Goal: Information Seeking & Learning: Get advice/opinions

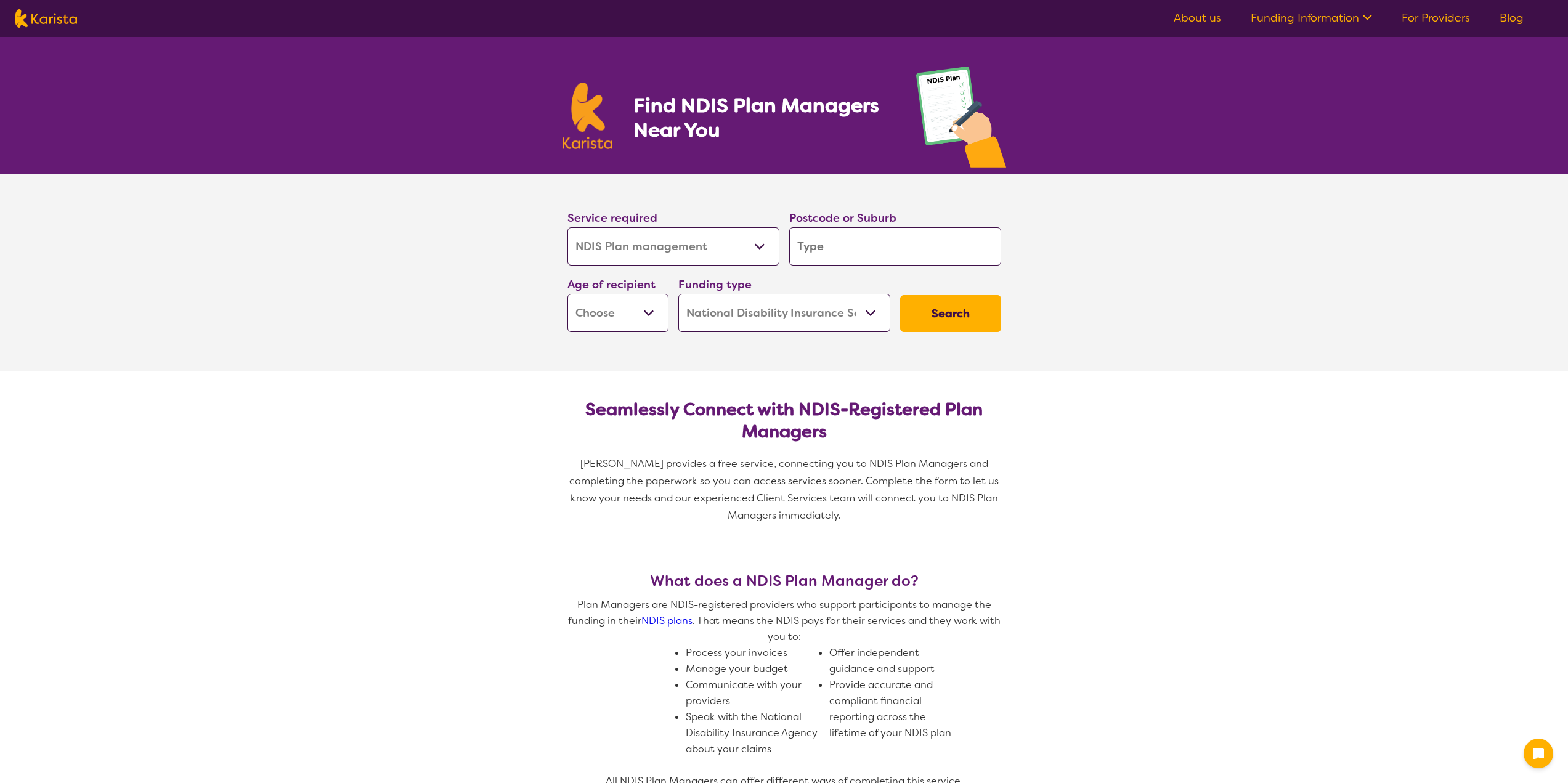
select select "NDIS Plan management"
select select "NDIS"
select select "NDIS Plan management"
select select "NDIS"
click at [871, 241] on input "search" at bounding box center [895, 246] width 212 height 38
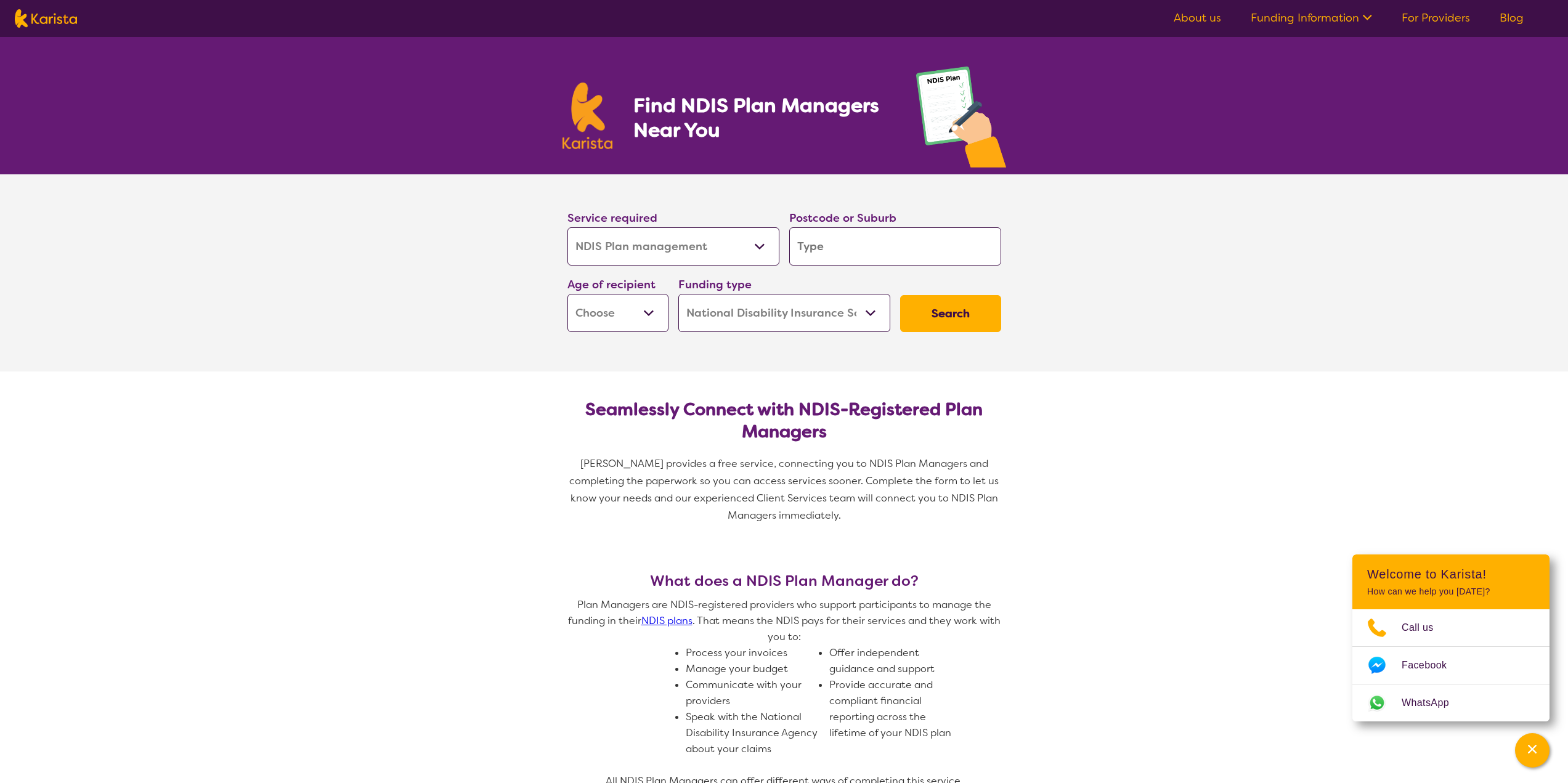
type input "2"
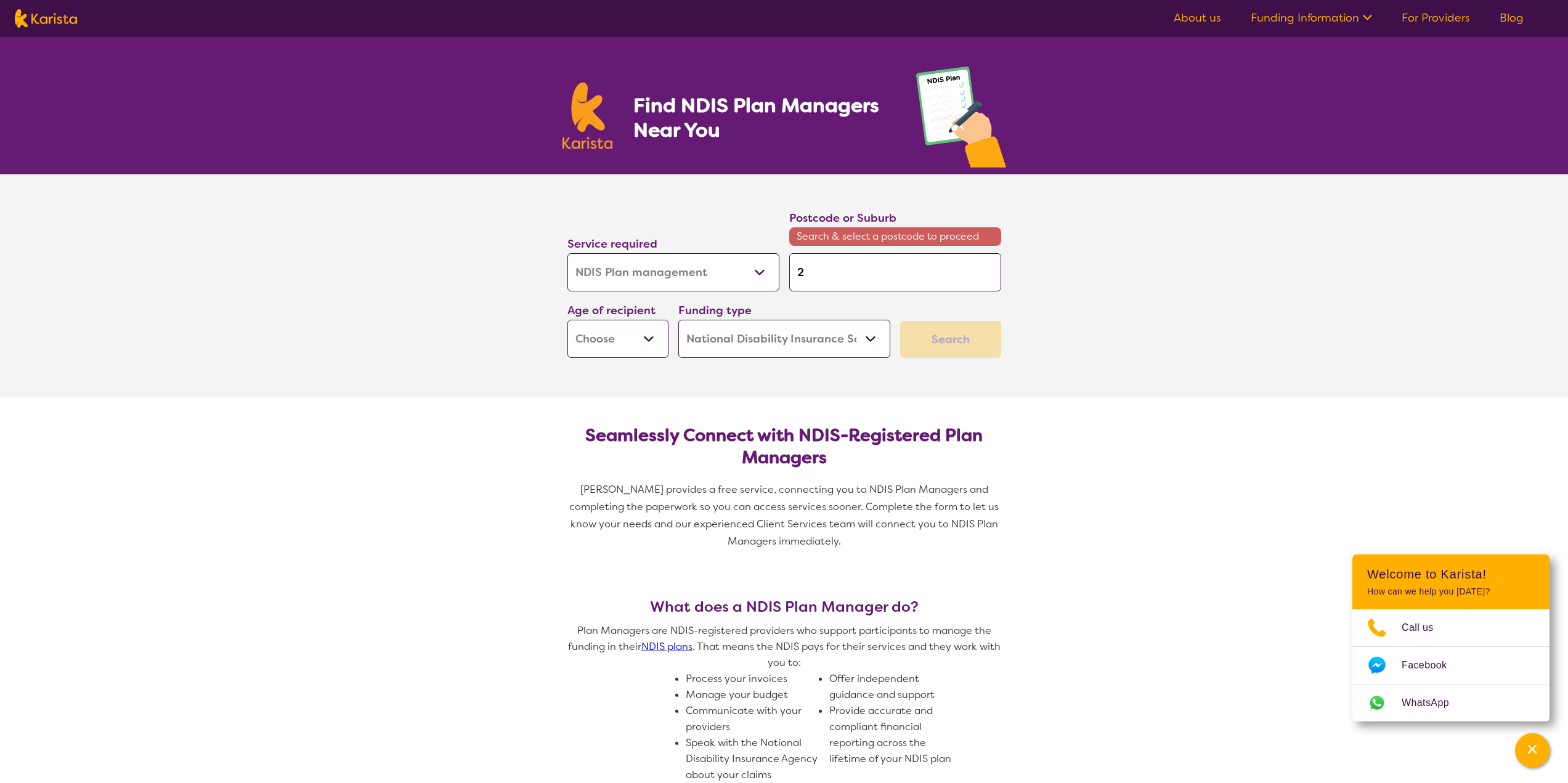
type input "22"
type input "228"
type input "2285"
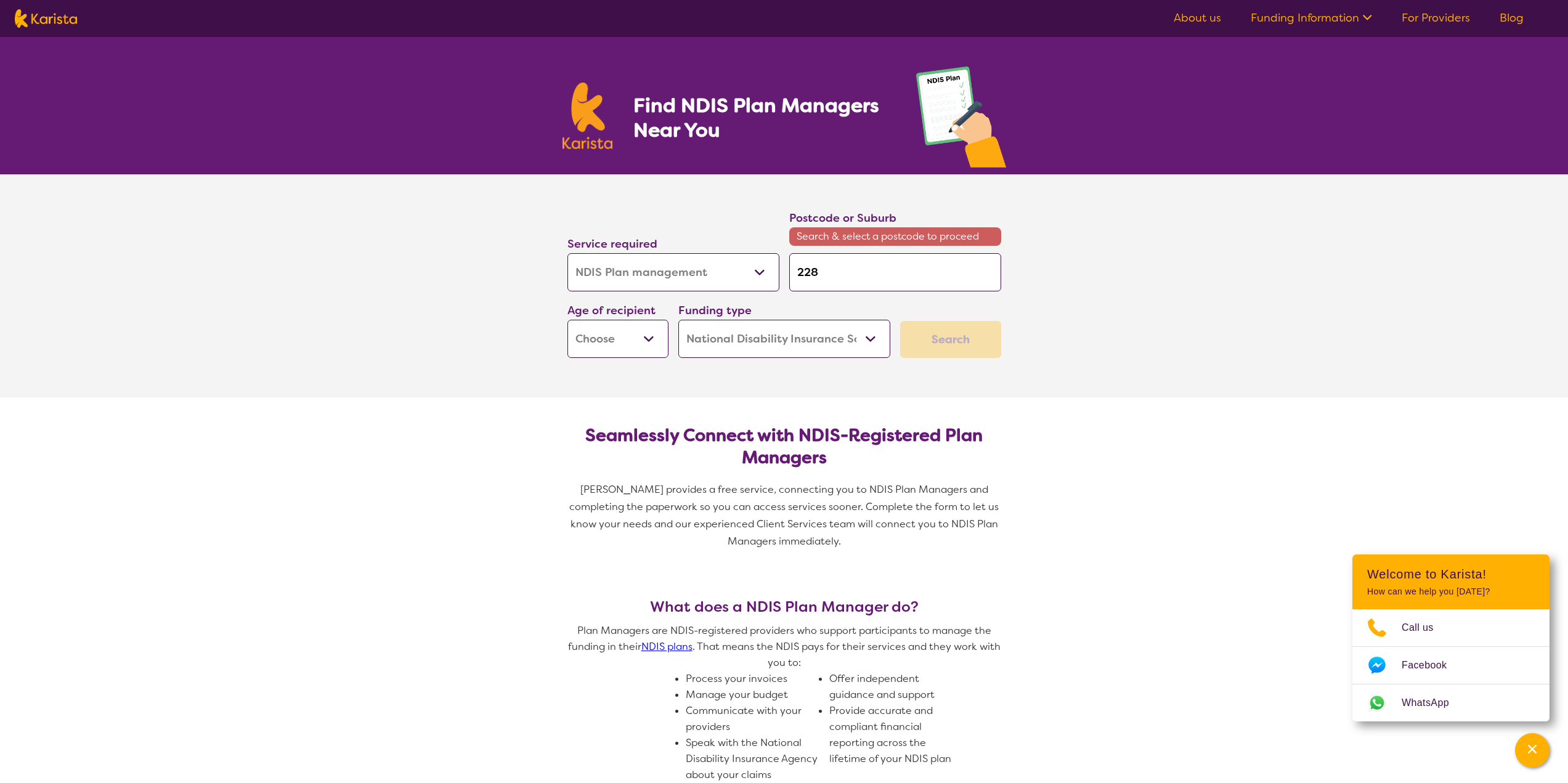
type input "2285"
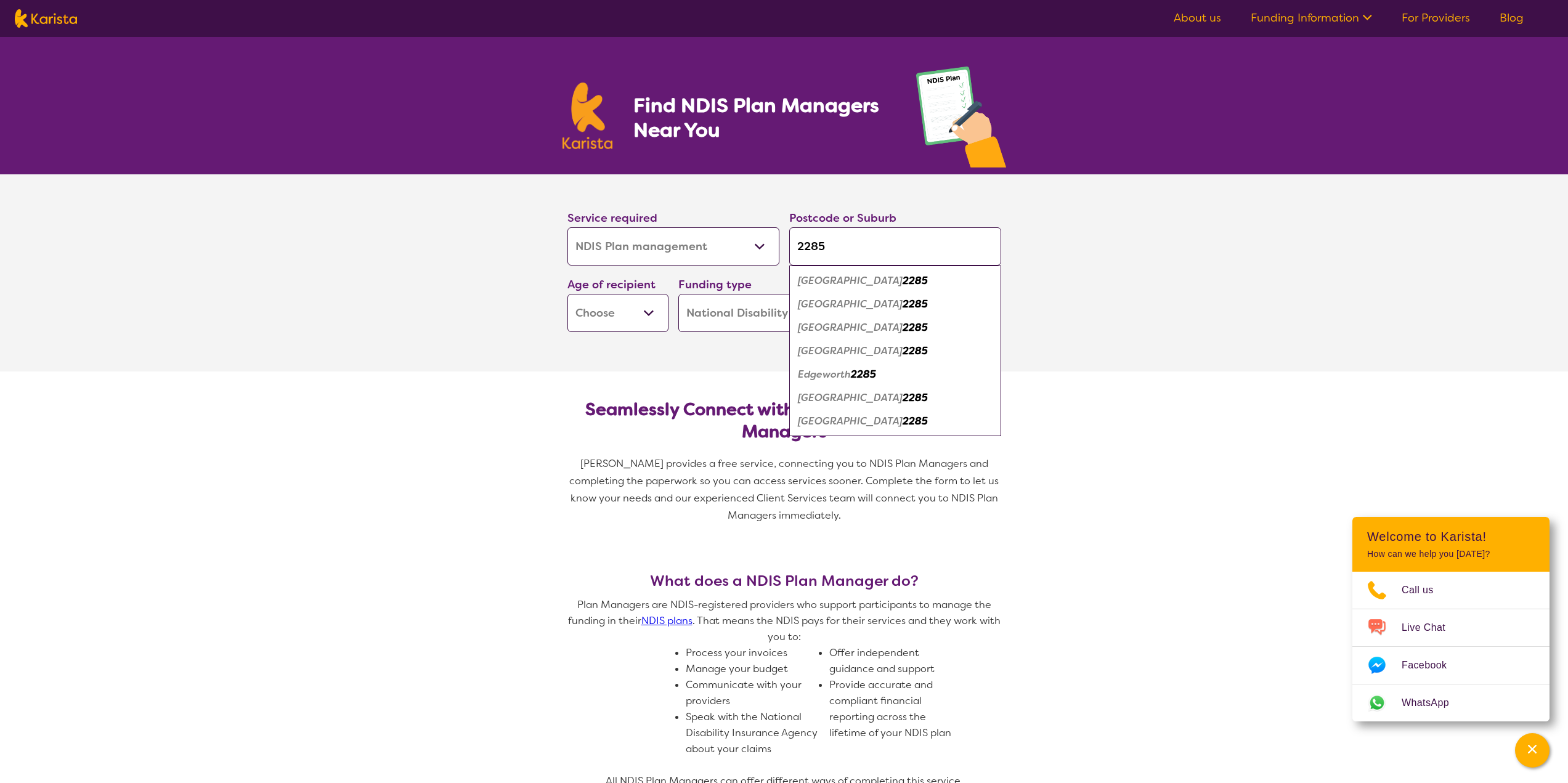
type input "2285"
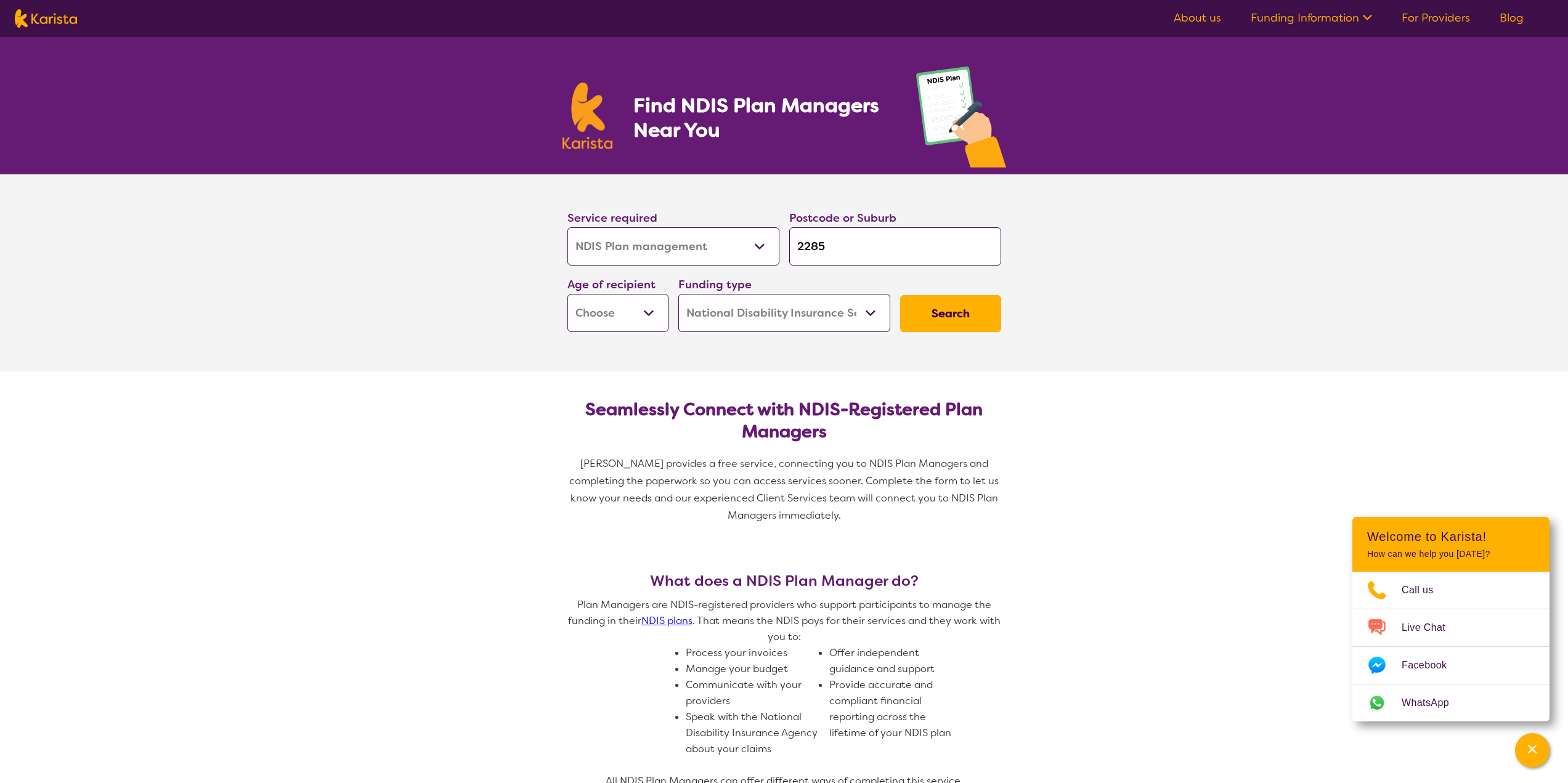
click at [657, 321] on select "Early Childhood - 0 to 9 Child - 10 to 11 Adolescent - 12 to 17 Adult - 18 to 6…" at bounding box center [617, 313] width 101 height 38
select select "EC"
click at [568, 294] on select "Early Childhood - 0 to 9 Child - 10 to 11 Adolescent - 12 to 17 Adult - 18 to 6…" at bounding box center [617, 313] width 101 height 38
select select "EC"
click at [952, 306] on button "Search" at bounding box center [950, 313] width 101 height 37
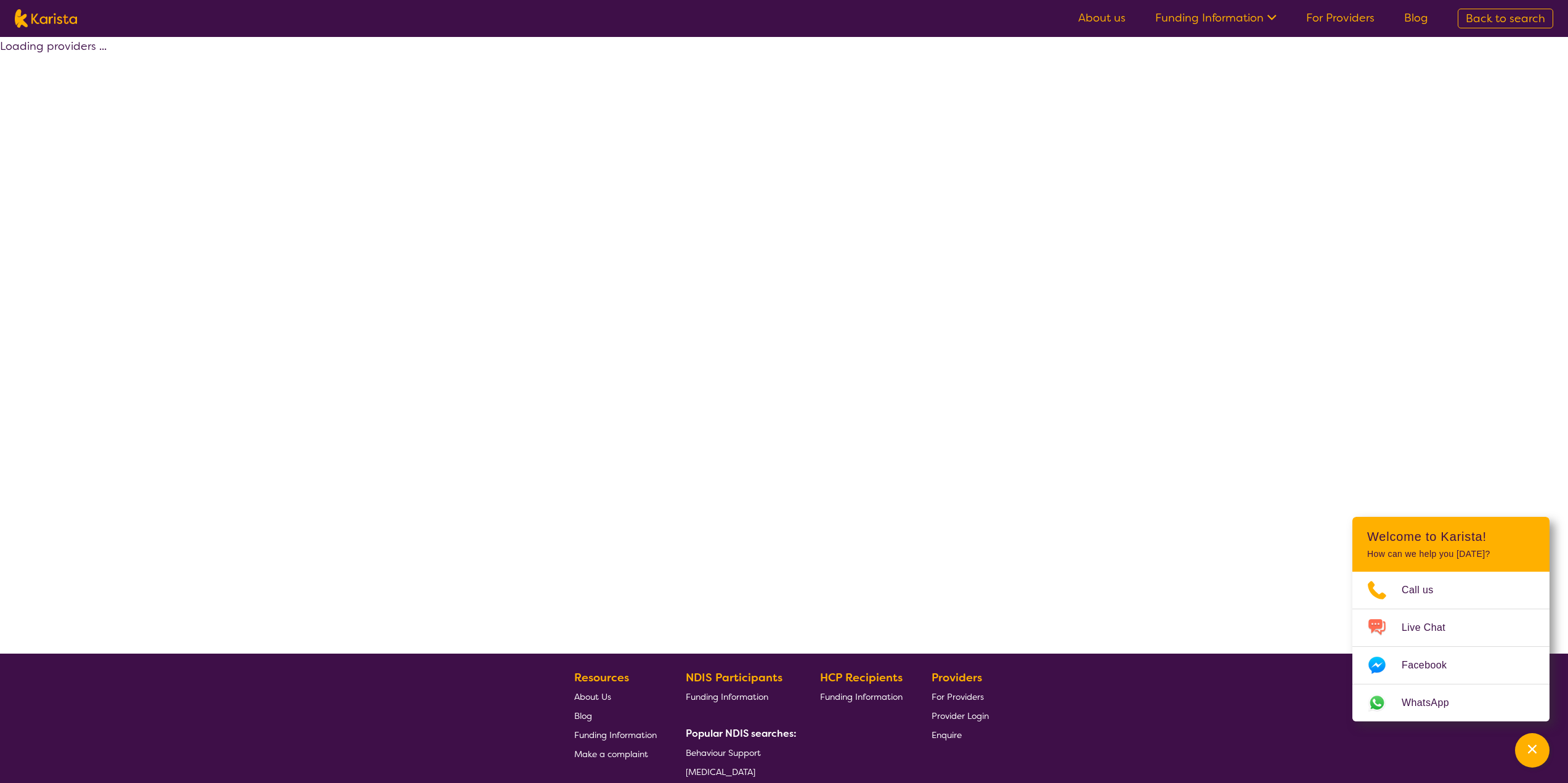
select select "by_score"
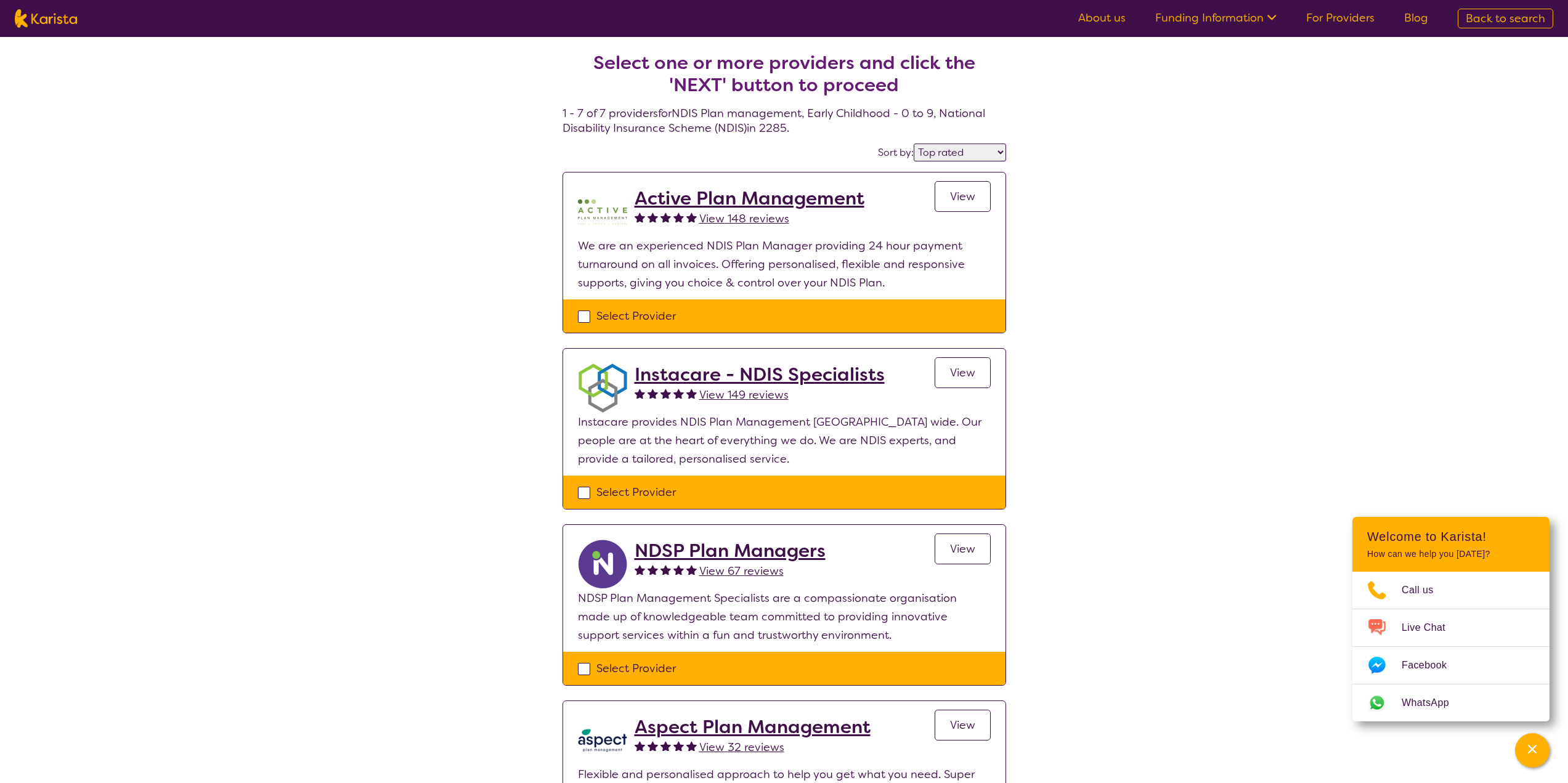
click at [755, 223] on span "View 148 reviews" at bounding box center [744, 218] width 90 height 15
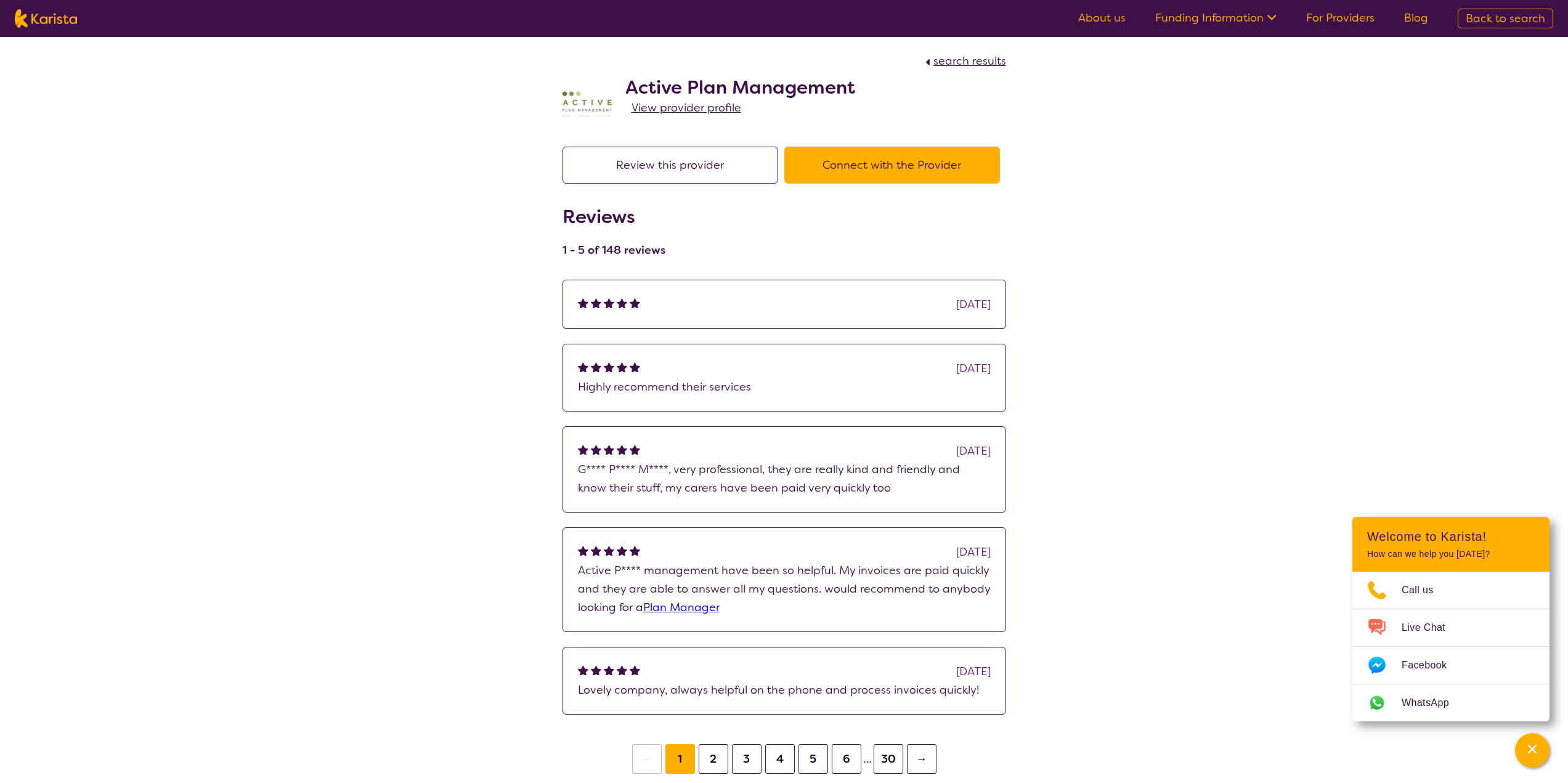
click at [717, 762] on button "2" at bounding box center [713, 758] width 29 height 29
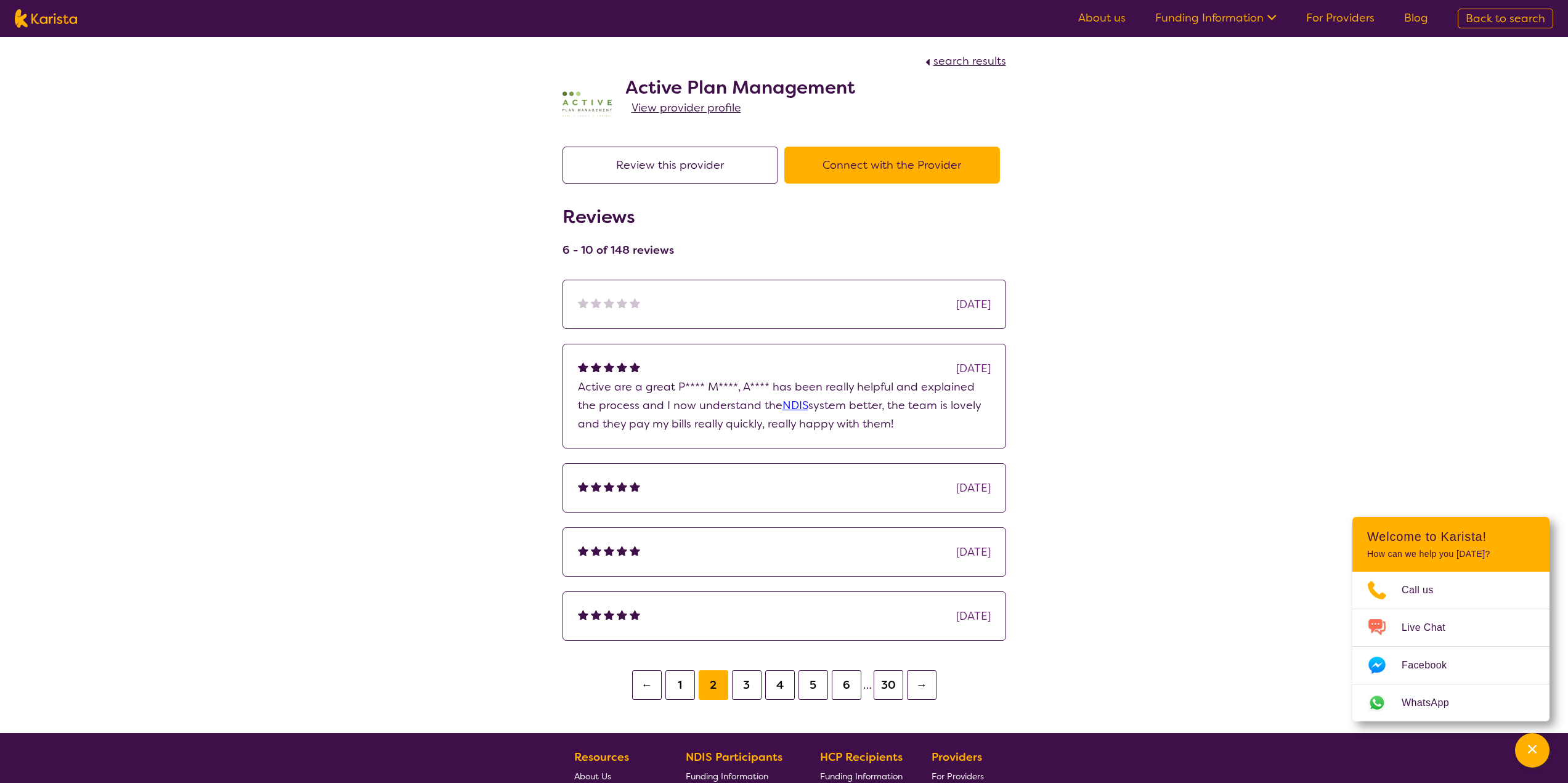
click at [752, 689] on button "3" at bounding box center [746, 684] width 29 height 29
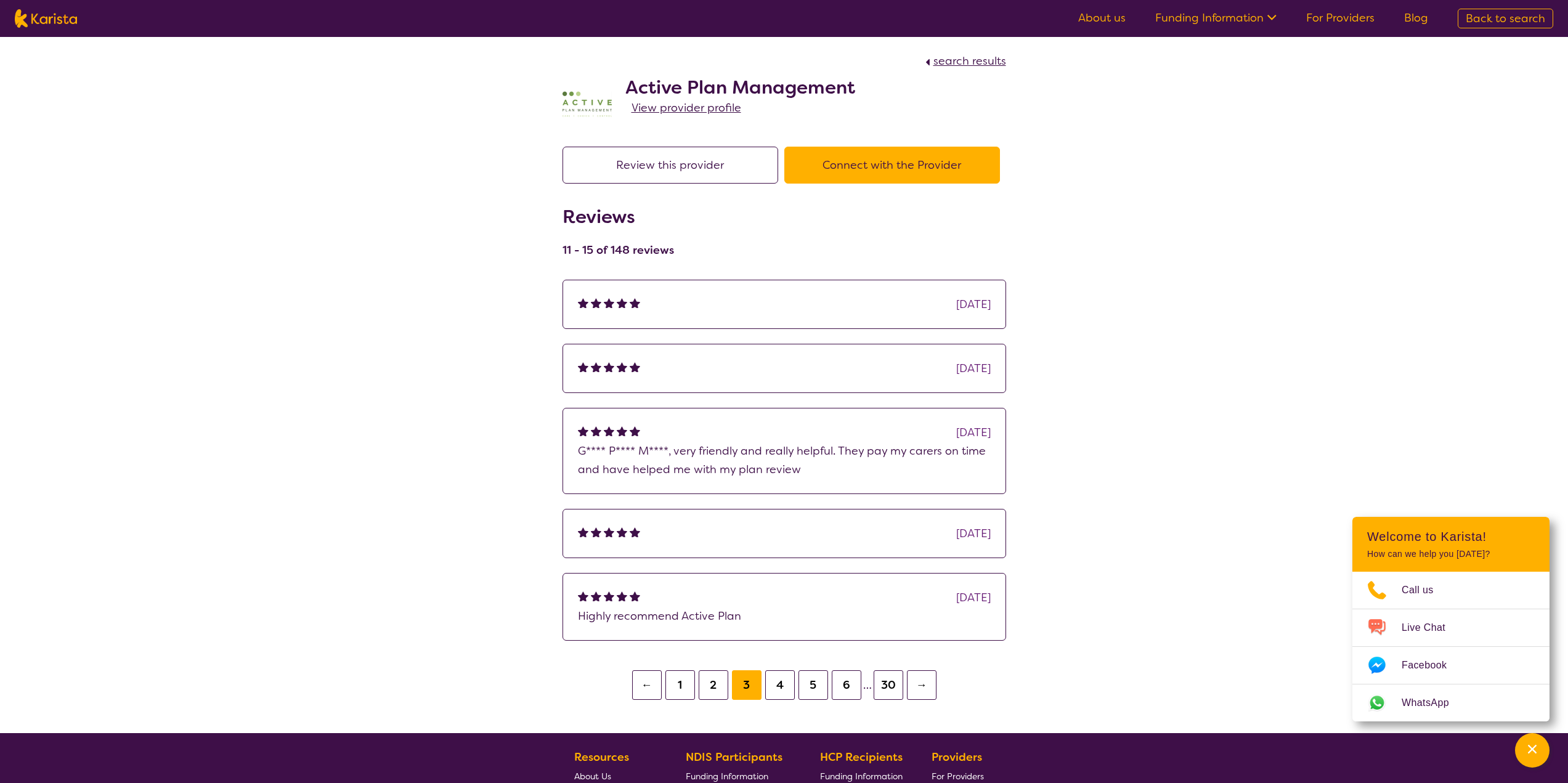
click at [784, 687] on button "4" at bounding box center [780, 684] width 29 height 29
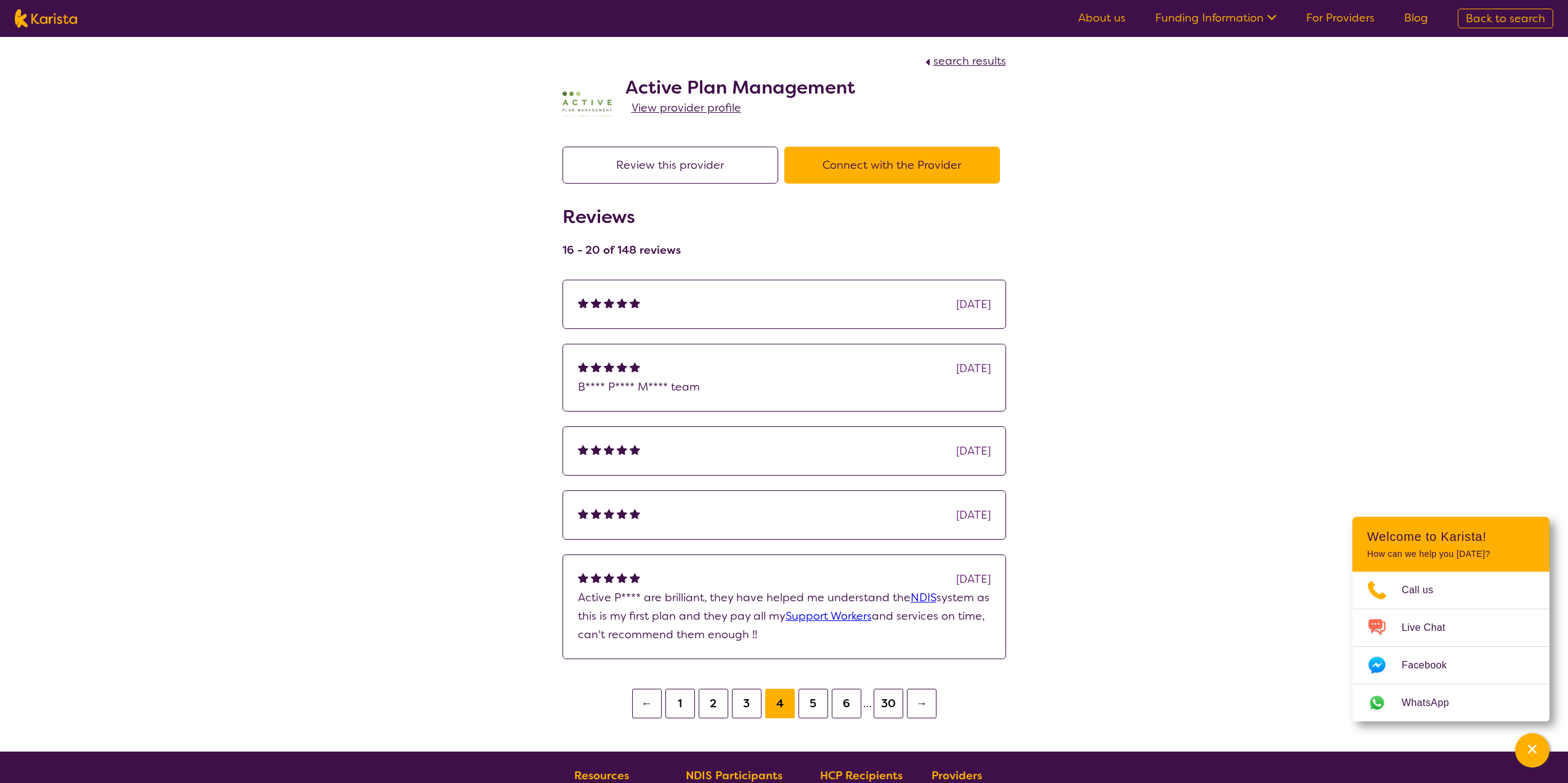
click at [813, 700] on button "5" at bounding box center [813, 703] width 29 height 29
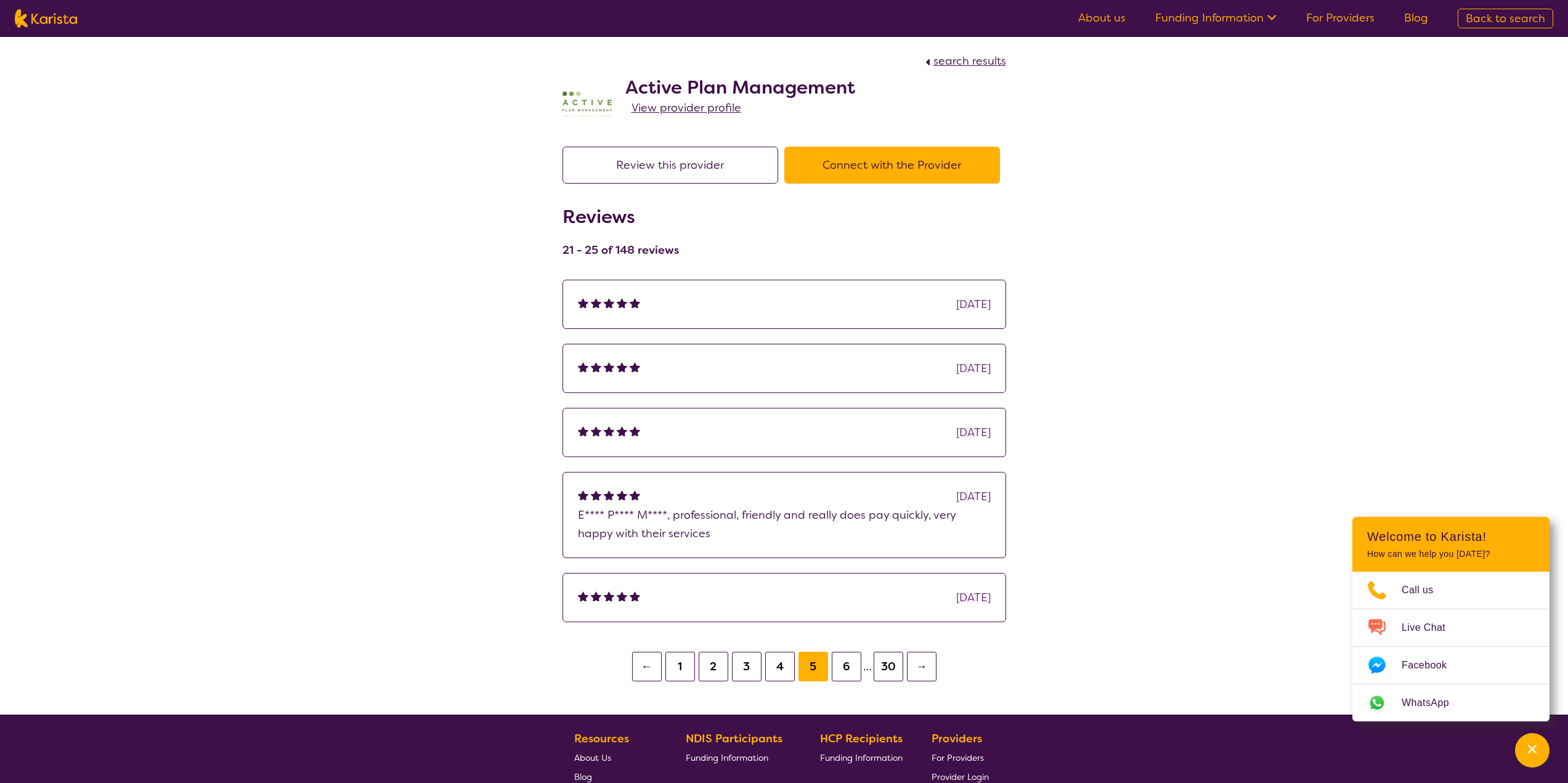
click at [850, 665] on button "6" at bounding box center [845, 666] width 29 height 29
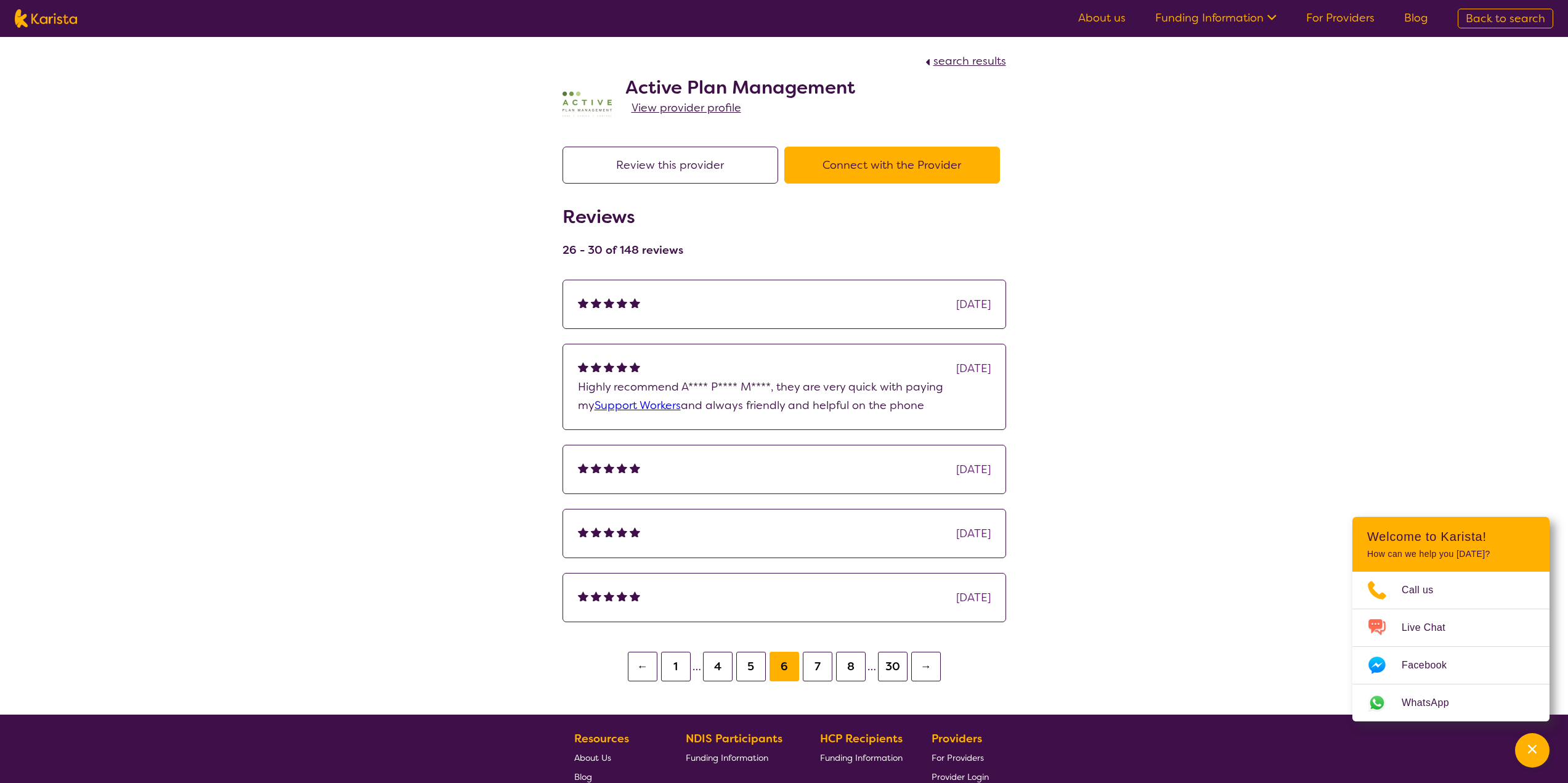
click at [699, 104] on span "View provider profile" at bounding box center [686, 108] width 110 height 15
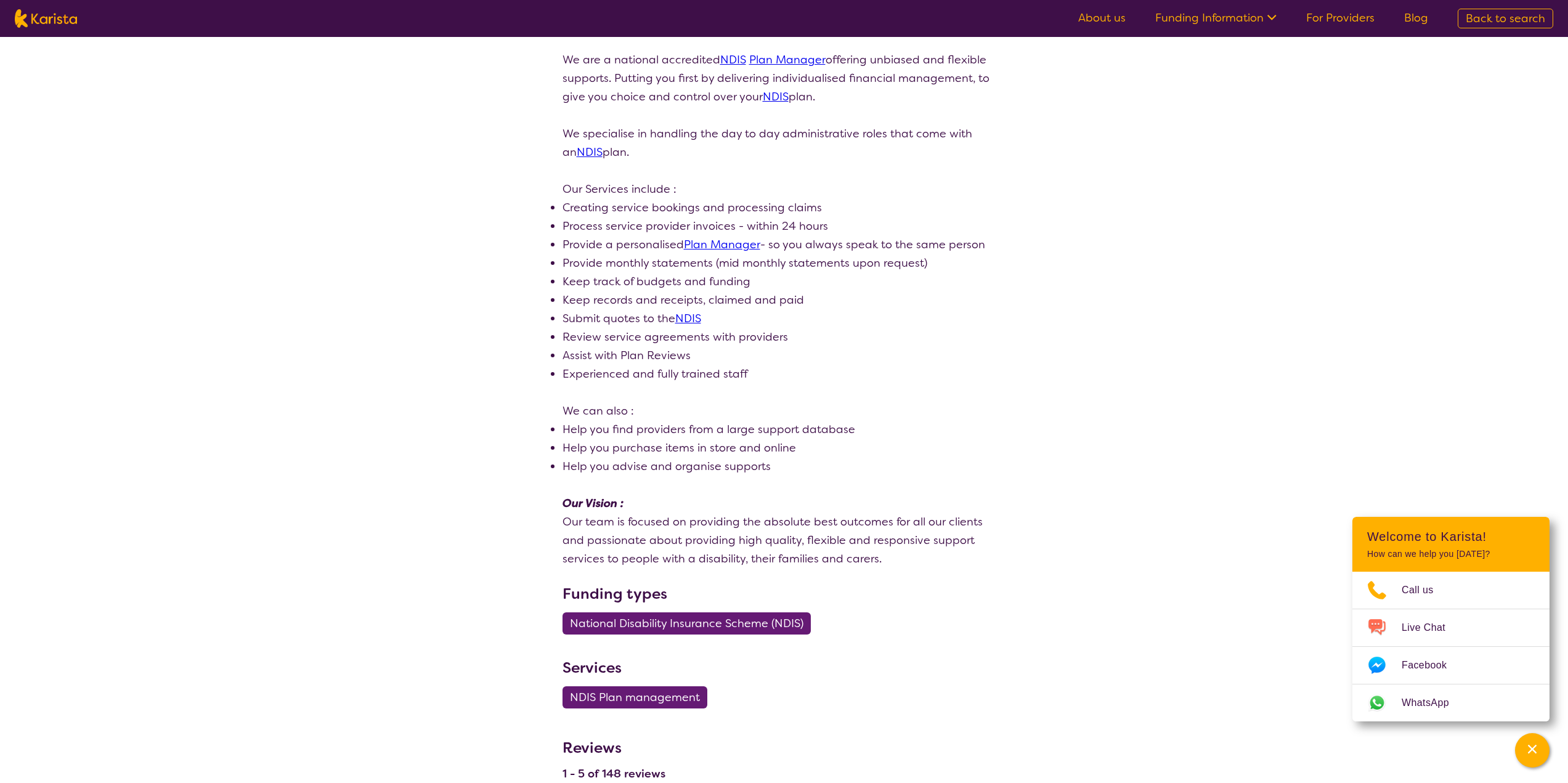
scroll to position [247, 0]
